Goal: Find specific page/section: Find specific page/section

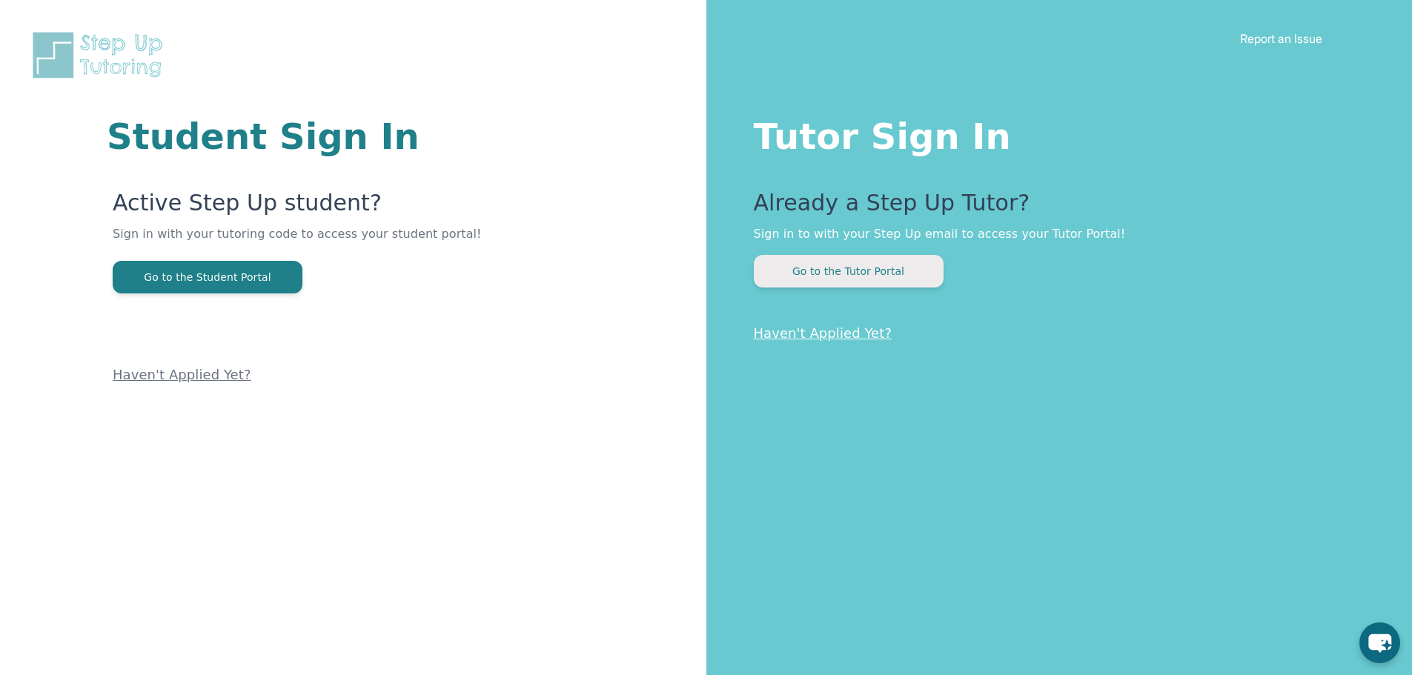
drag, startPoint x: 884, startPoint y: 237, endPoint x: 852, endPoint y: 271, distance: 46.1
click at [884, 239] on p "Sign in to with your Step Up email to access your Tutor Portal!" at bounding box center [1054, 234] width 600 height 18
click at [852, 271] on button "Go to the Tutor Portal" at bounding box center [849, 271] width 190 height 33
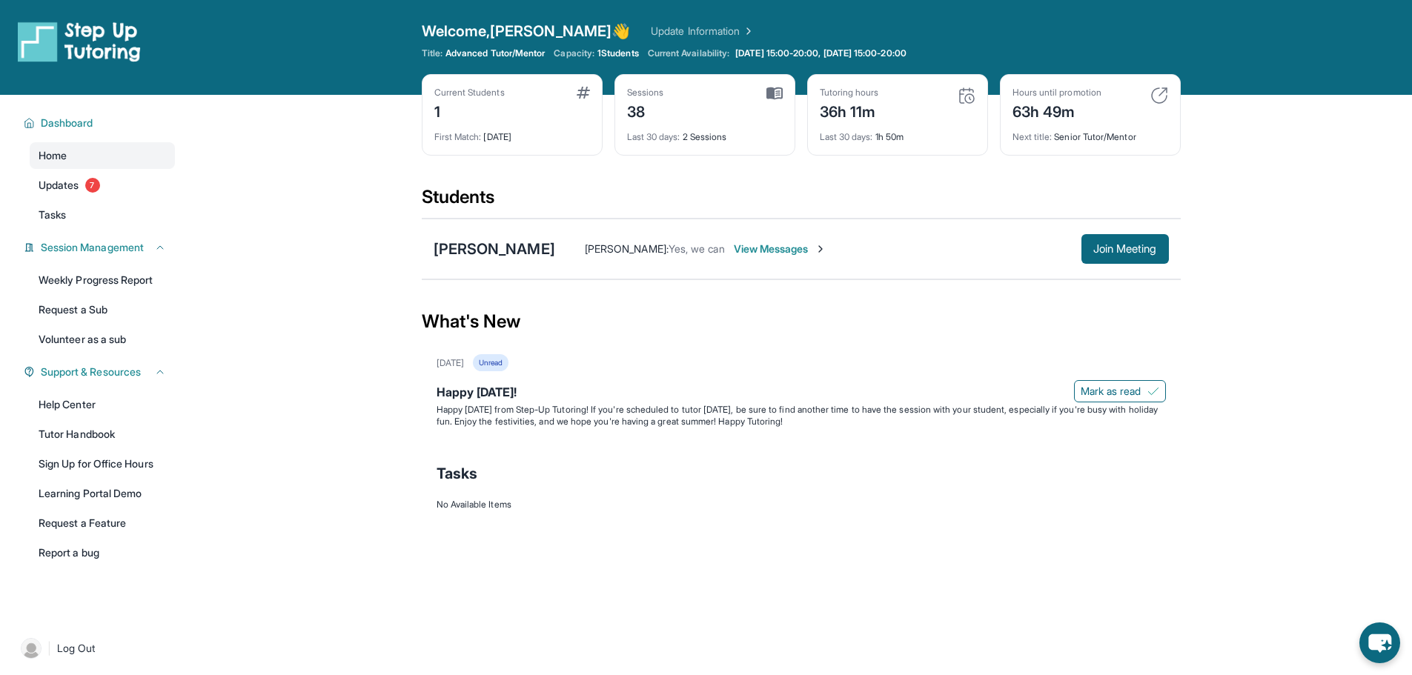
click at [971, 98] on img at bounding box center [967, 96] width 18 height 18
click at [870, 98] on div "Tutoring hours" at bounding box center [849, 93] width 59 height 12
click at [784, 100] on div "Sessions 38 Last 30 days : 2 Sessions" at bounding box center [705, 115] width 181 height 82
click at [779, 90] on img at bounding box center [774, 93] width 16 height 13
click at [977, 97] on div "Tutoring hours 36h 11m Last 30 days : 1h 50m" at bounding box center [897, 115] width 181 height 82
